Goal: Complete application form

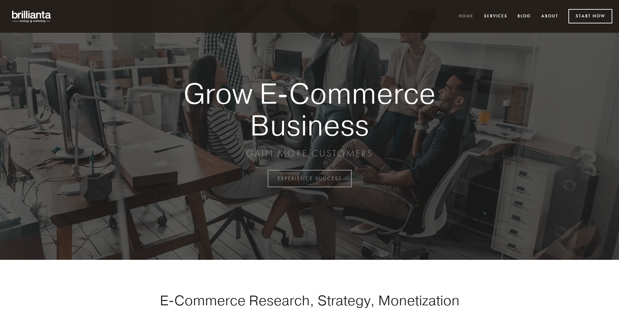
scroll to position [1756, 0]
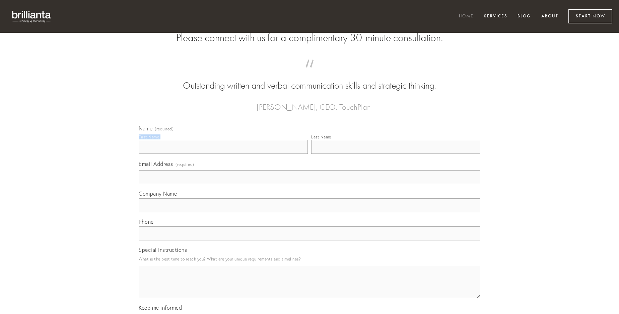
type input "[PERSON_NAME]"
click at [396, 154] on input "Last Name" at bounding box center [395, 147] width 169 height 14
type input "[PERSON_NAME]"
click at [309, 185] on input "Email Address (required)" at bounding box center [310, 177] width 342 height 14
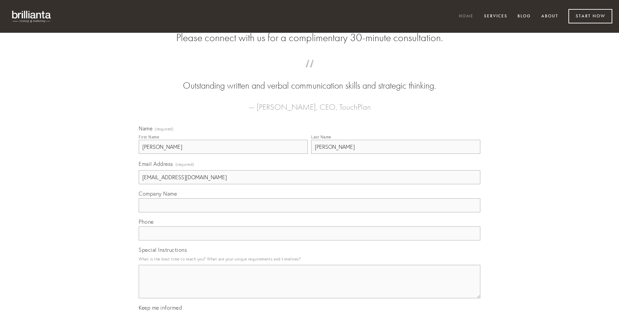
type input "[EMAIL_ADDRESS][DOMAIN_NAME]"
click at [309, 213] on input "Company Name" at bounding box center [310, 206] width 342 height 14
type input "coniecto"
click at [309, 241] on input "text" at bounding box center [310, 234] width 342 height 14
click at [309, 288] on textarea "Special Instructions" at bounding box center [310, 281] width 342 height 33
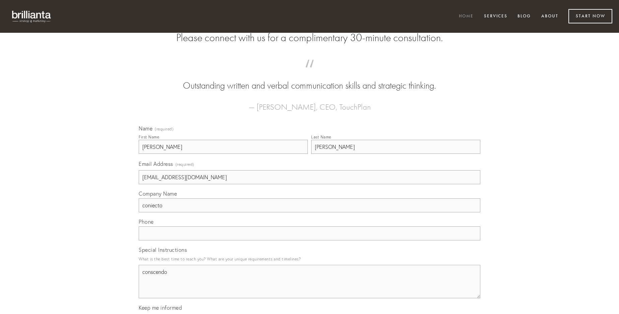
type textarea "conscendo"
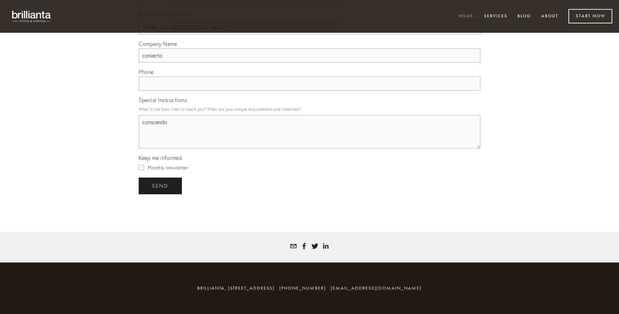
click at [161, 186] on span "send" at bounding box center [160, 186] width 16 height 6
